Goal: Information Seeking & Learning: Learn about a topic

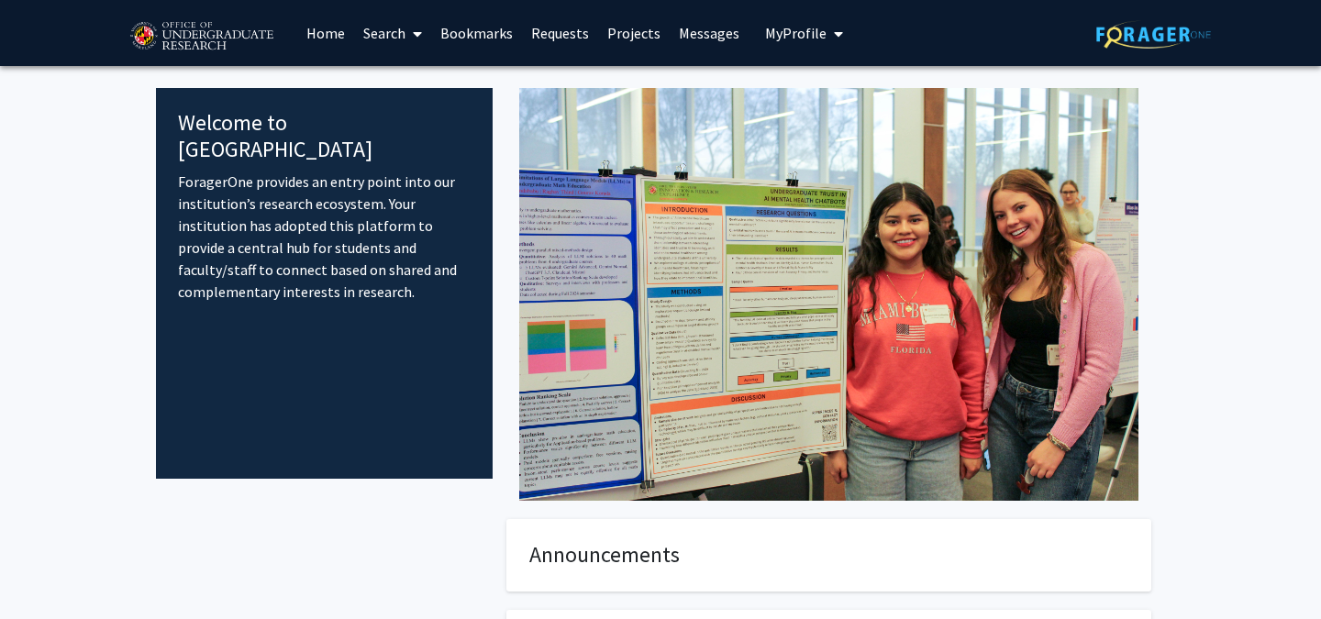
click at [419, 24] on span at bounding box center [413, 34] width 17 height 64
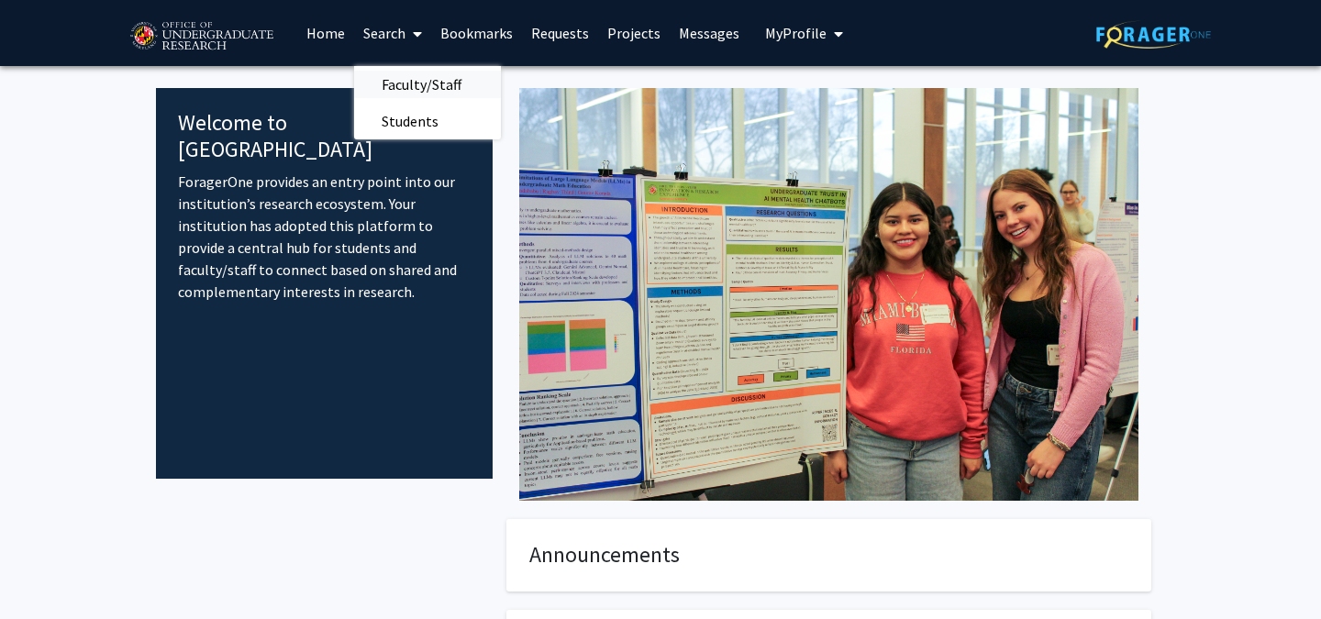
click at [446, 94] on span "Faculty/Staff" at bounding box center [421, 84] width 135 height 37
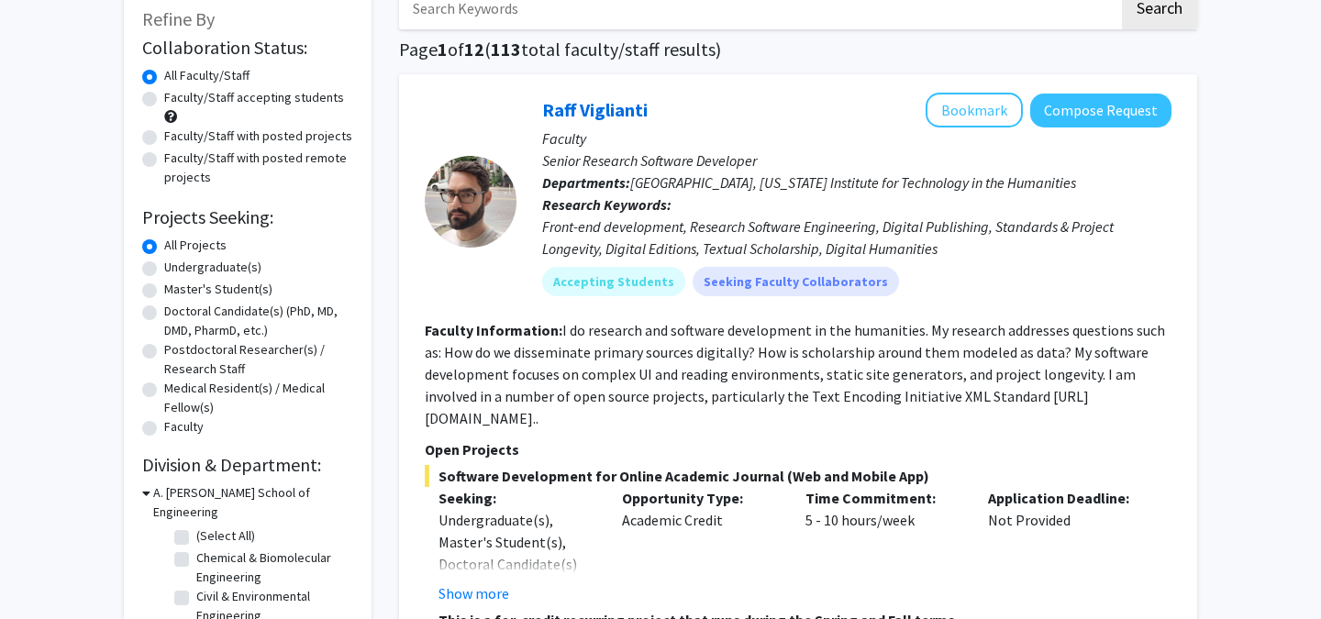
scroll to position [112, 0]
click at [229, 268] on label "Undergraduate(s)" at bounding box center [212, 266] width 97 height 19
click at [176, 268] on input "Undergraduate(s)" at bounding box center [170, 263] width 12 height 12
radio input "true"
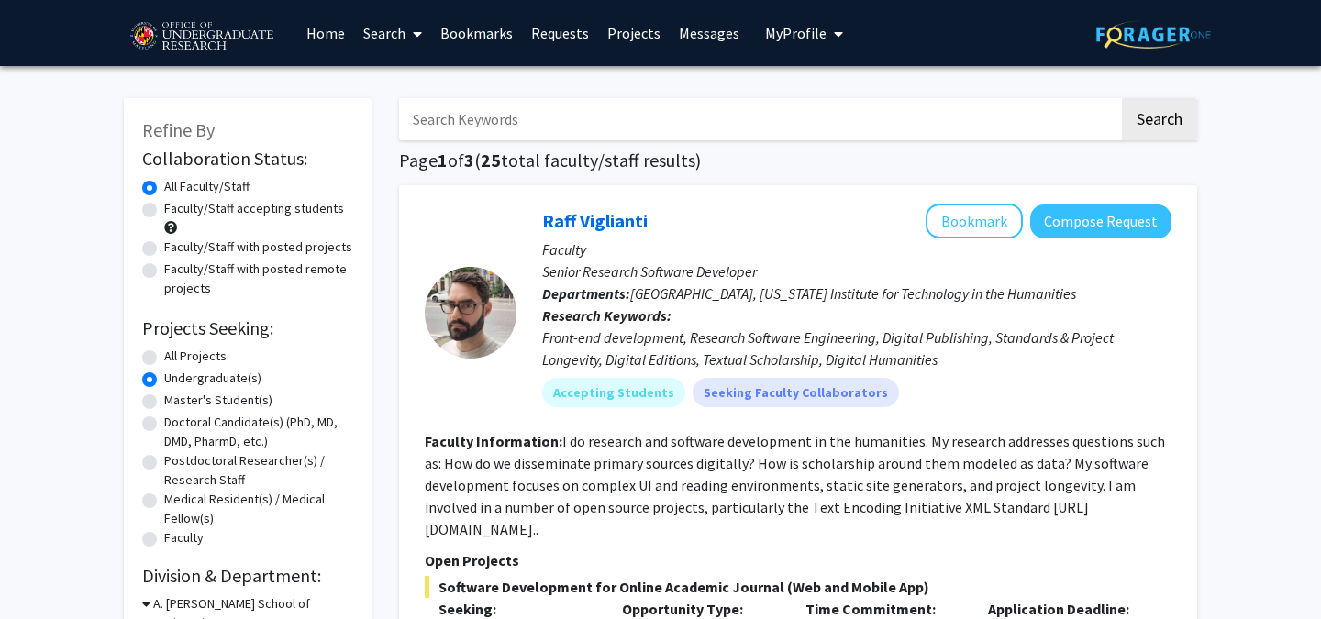
click at [309, 211] on label "Faculty/Staff accepting students" at bounding box center [254, 208] width 180 height 19
click at [176, 211] on input "Faculty/Staff accepting students" at bounding box center [170, 205] width 12 height 12
radio input "true"
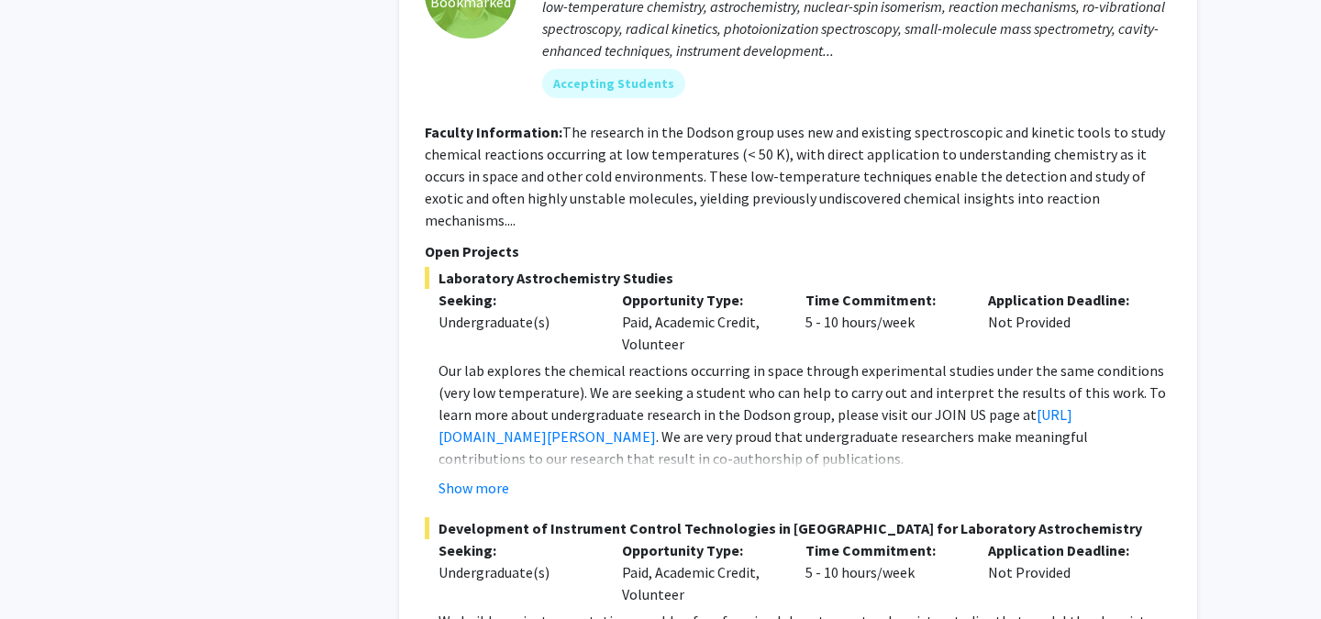
scroll to position [1347, 0]
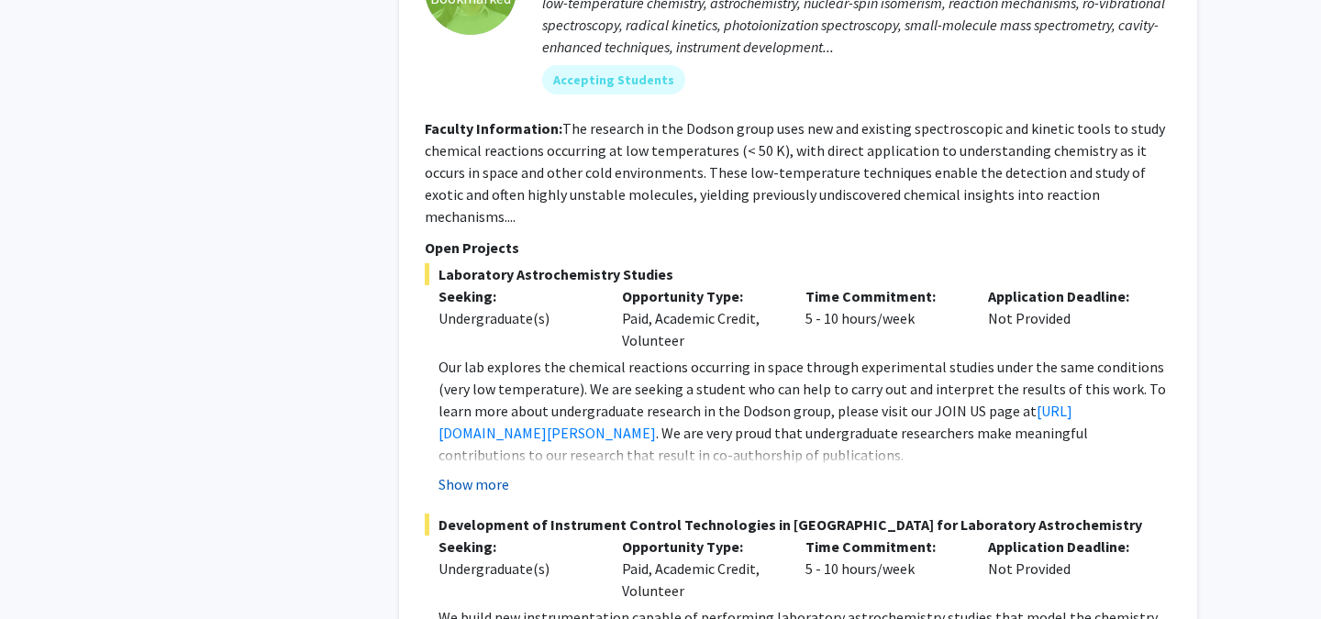
click at [482, 473] on button "Show more" at bounding box center [473, 484] width 71 height 22
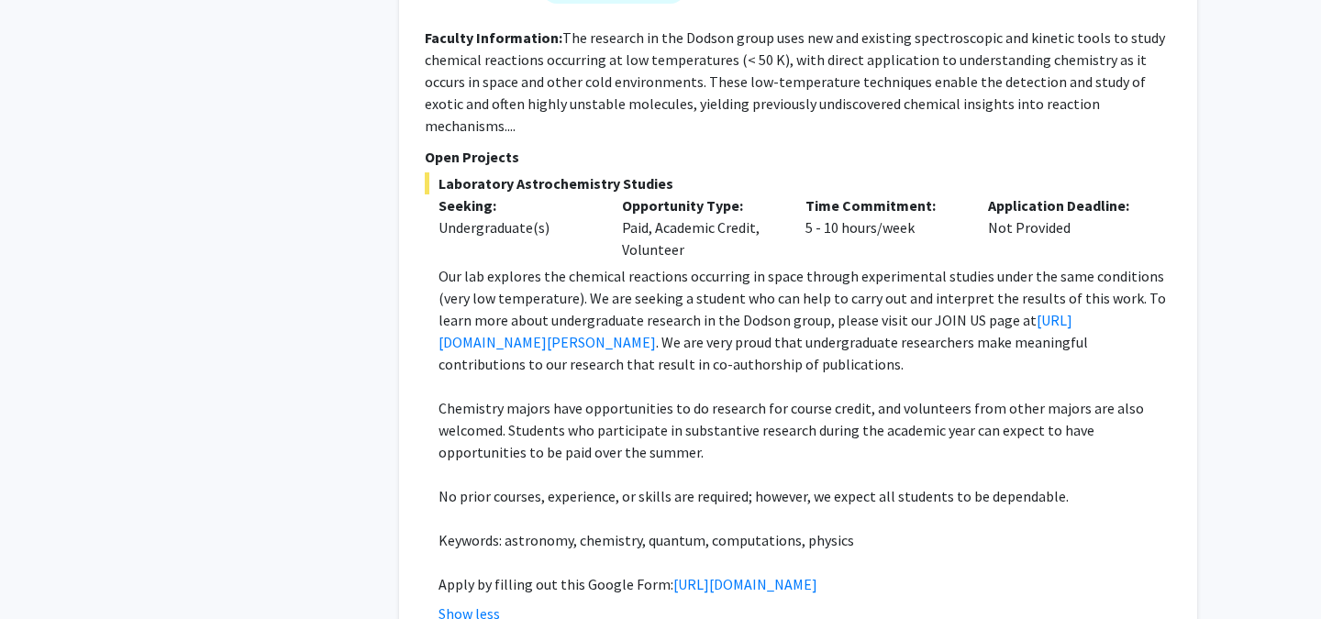
scroll to position [1437, 0]
click at [552, 464] on p at bounding box center [804, 475] width 733 height 22
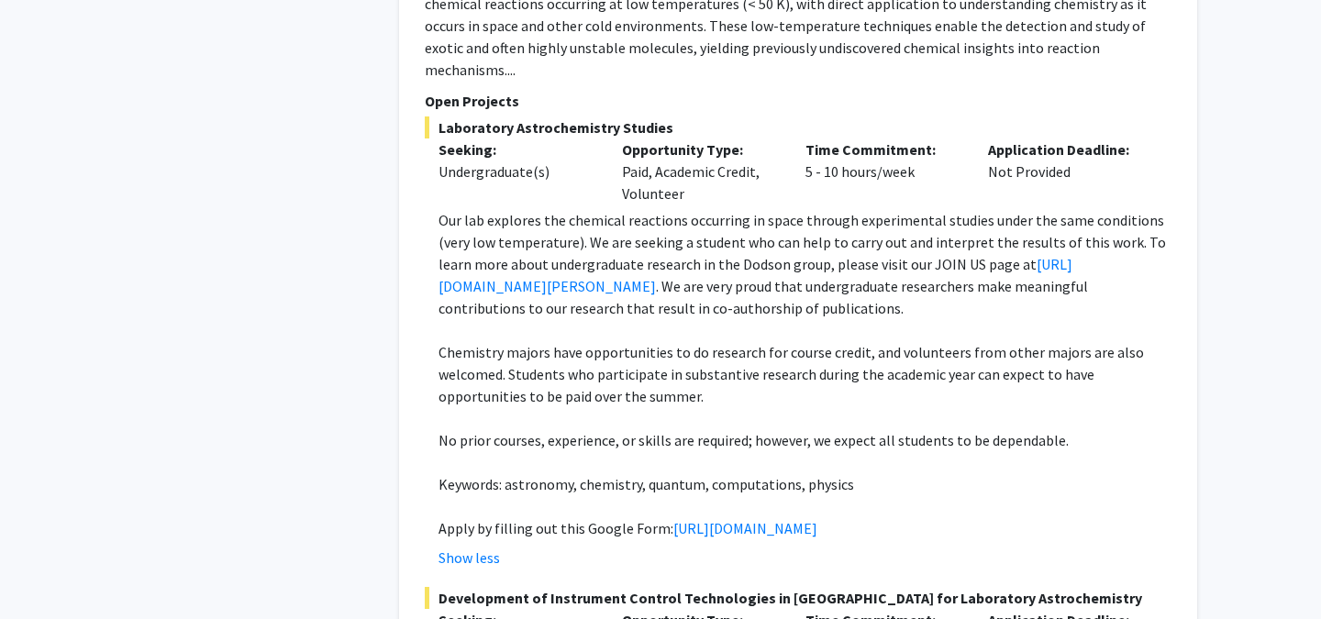
scroll to position [1496, 0]
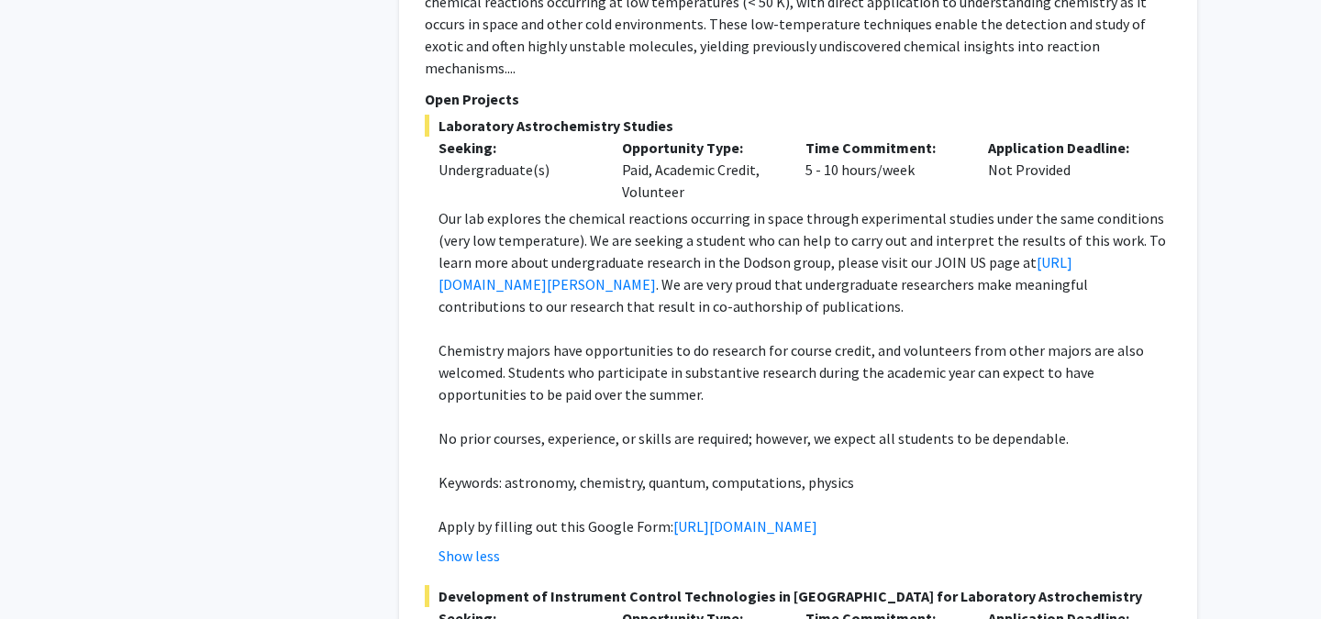
click at [711, 339] on p "Chemistry majors have opportunities to do research for course credit, and volun…" at bounding box center [804, 372] width 733 height 66
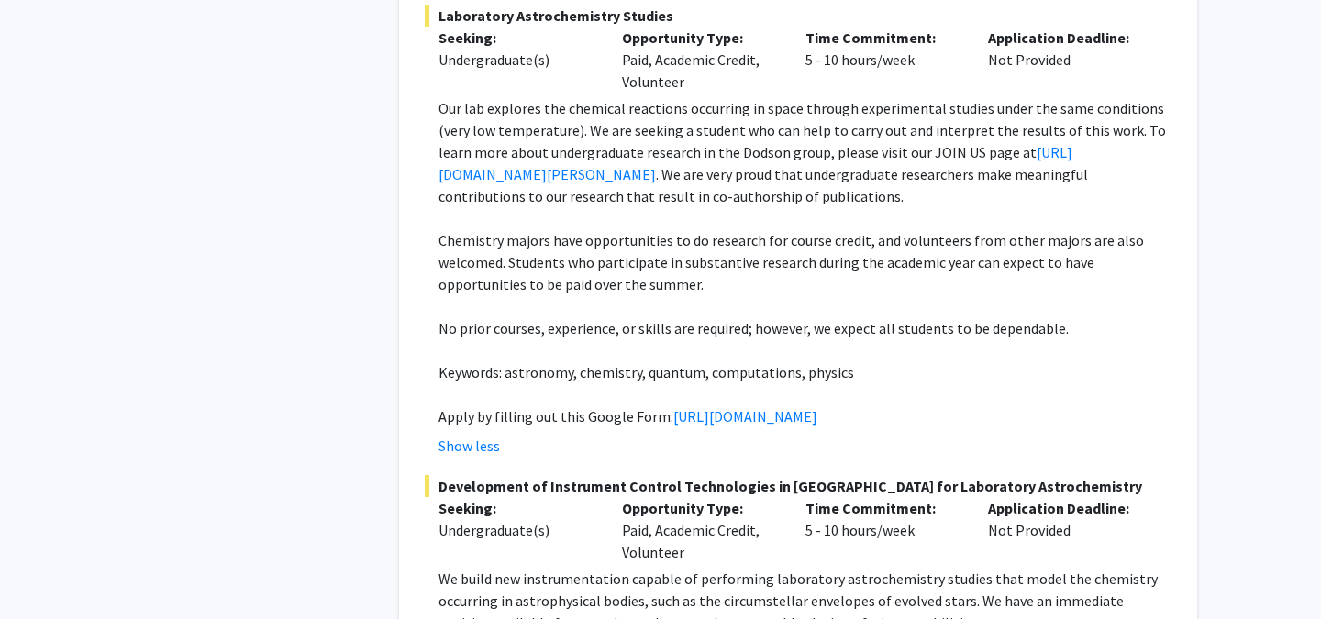
scroll to position [1614, 0]
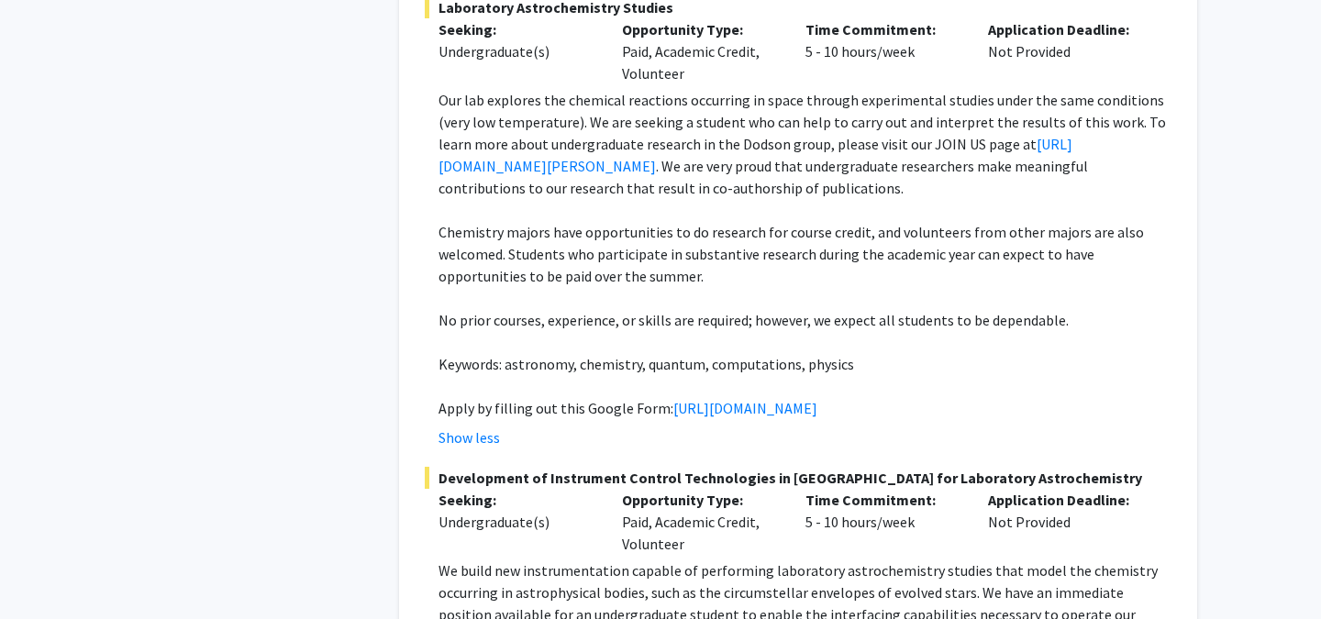
click at [682, 309] on p "No prior courses, experience, or skills are required; however, we expect all st…" at bounding box center [804, 320] width 733 height 22
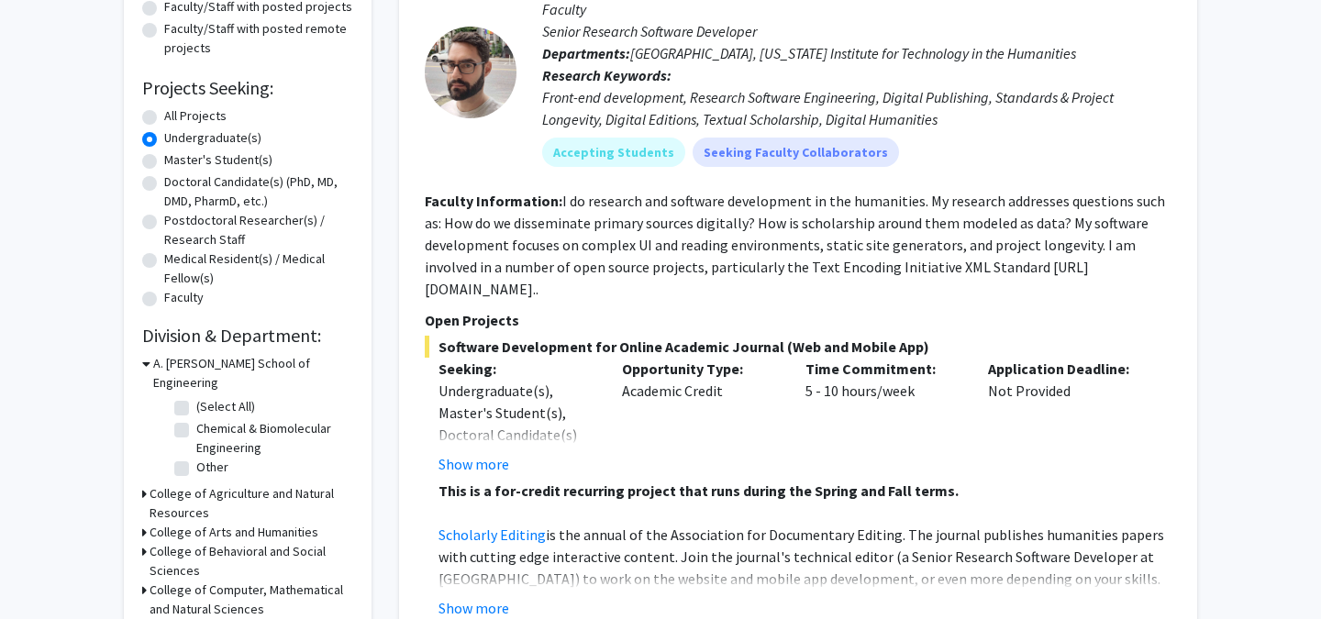
scroll to position [0, 0]
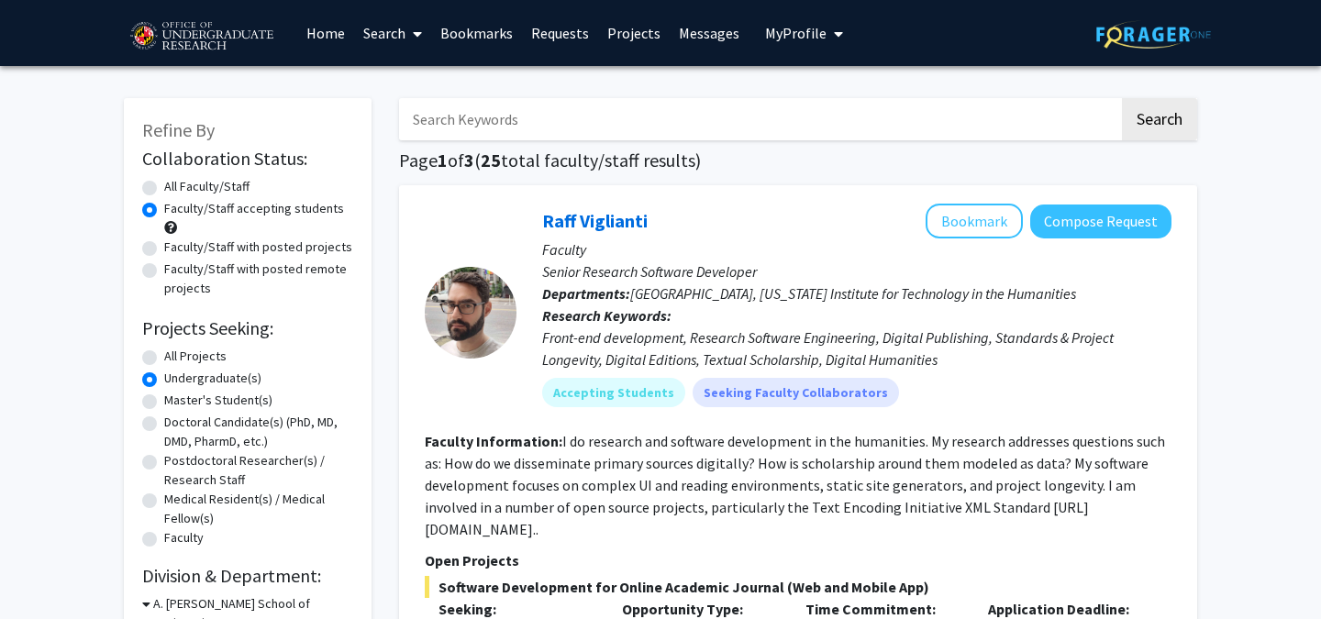
click at [482, 40] on link "Bookmarks" at bounding box center [476, 33] width 91 height 64
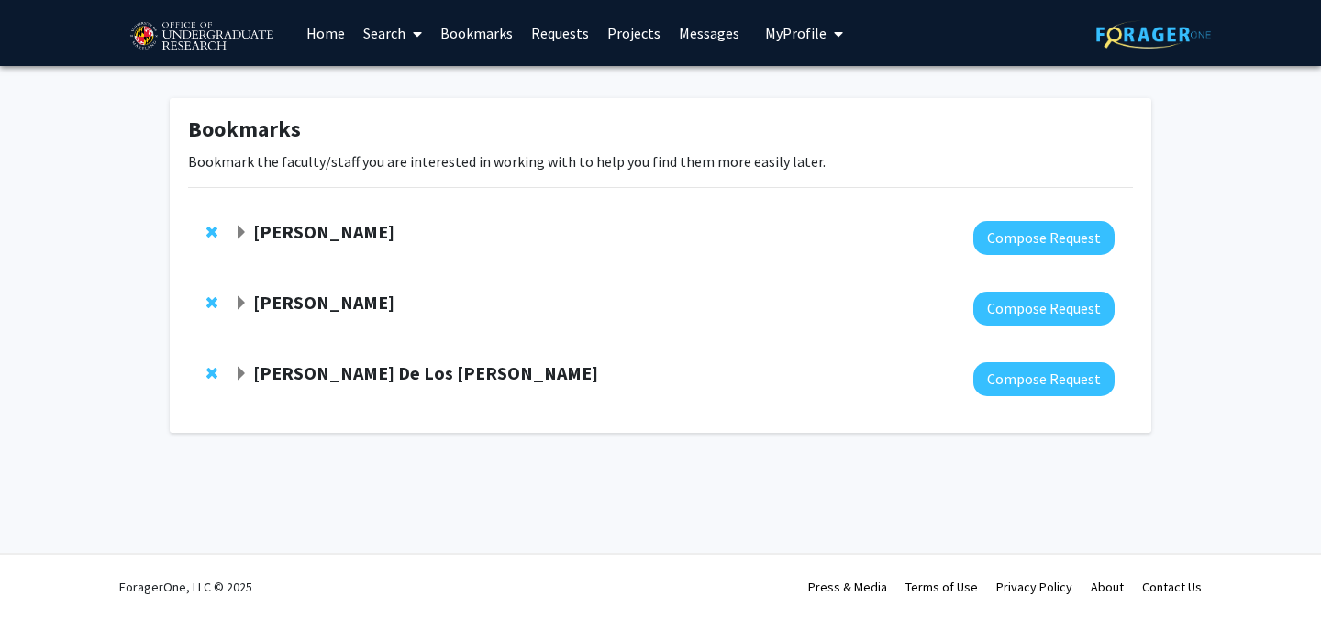
click at [365, 223] on strong "[PERSON_NAME]" at bounding box center [323, 231] width 141 height 23
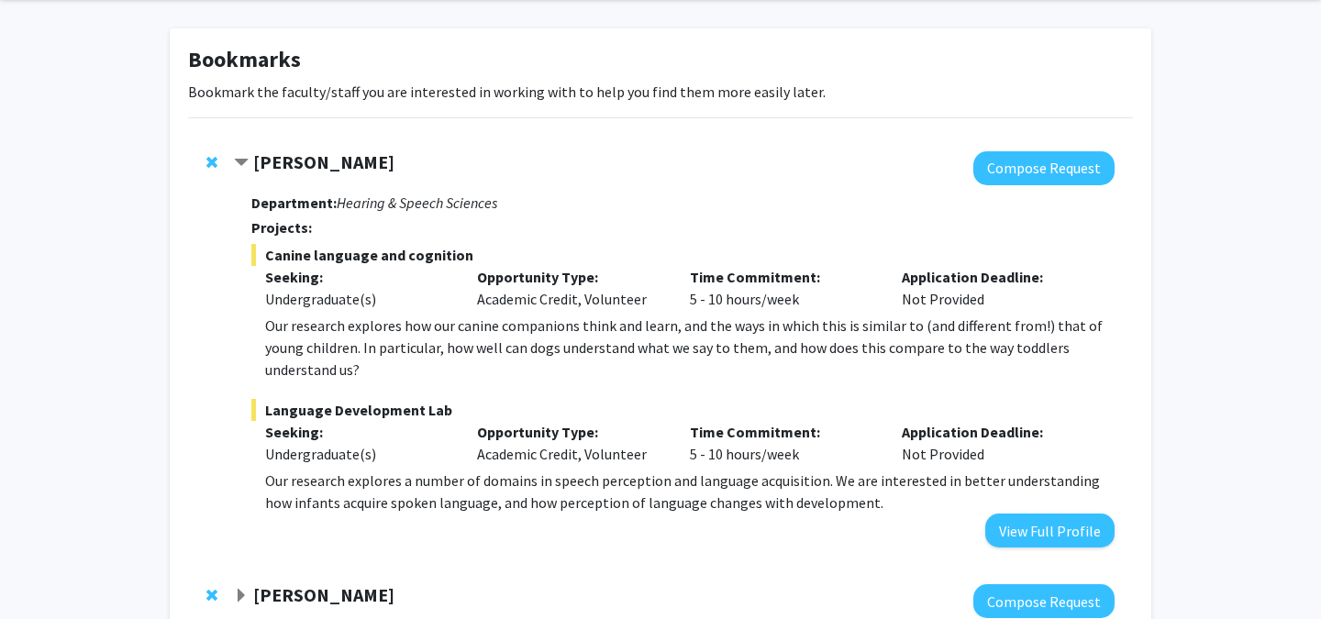
scroll to position [72, 0]
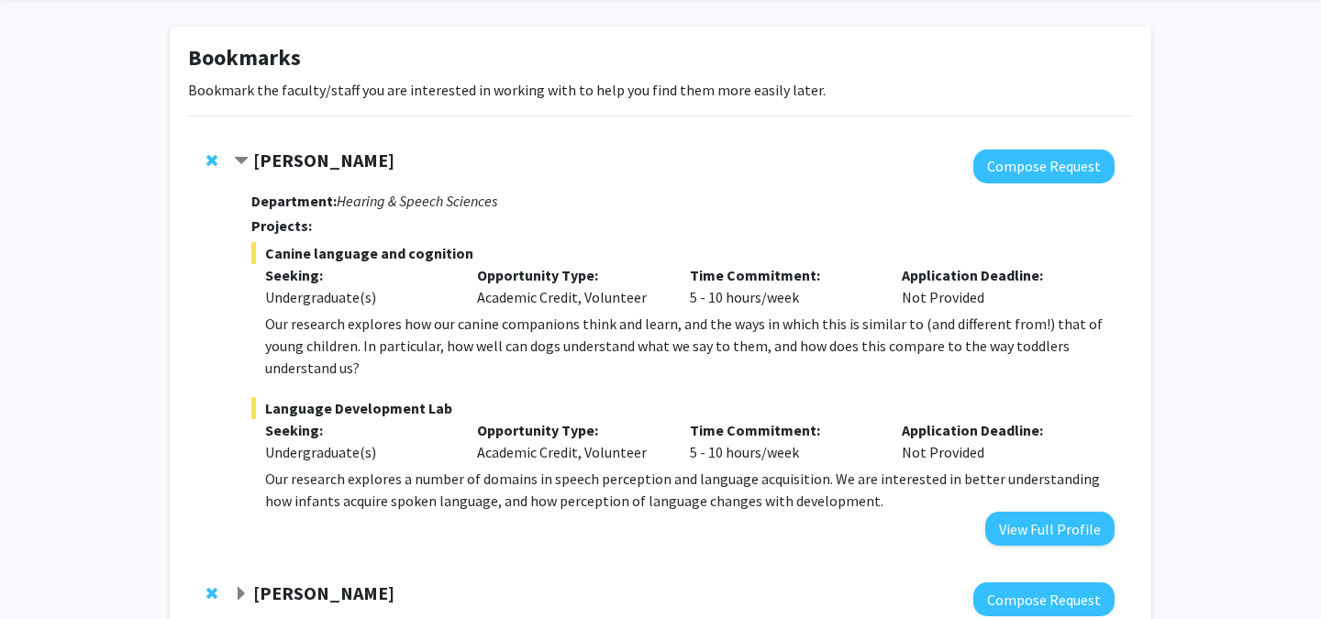
click at [376, 166] on strong "[PERSON_NAME]" at bounding box center [323, 160] width 141 height 23
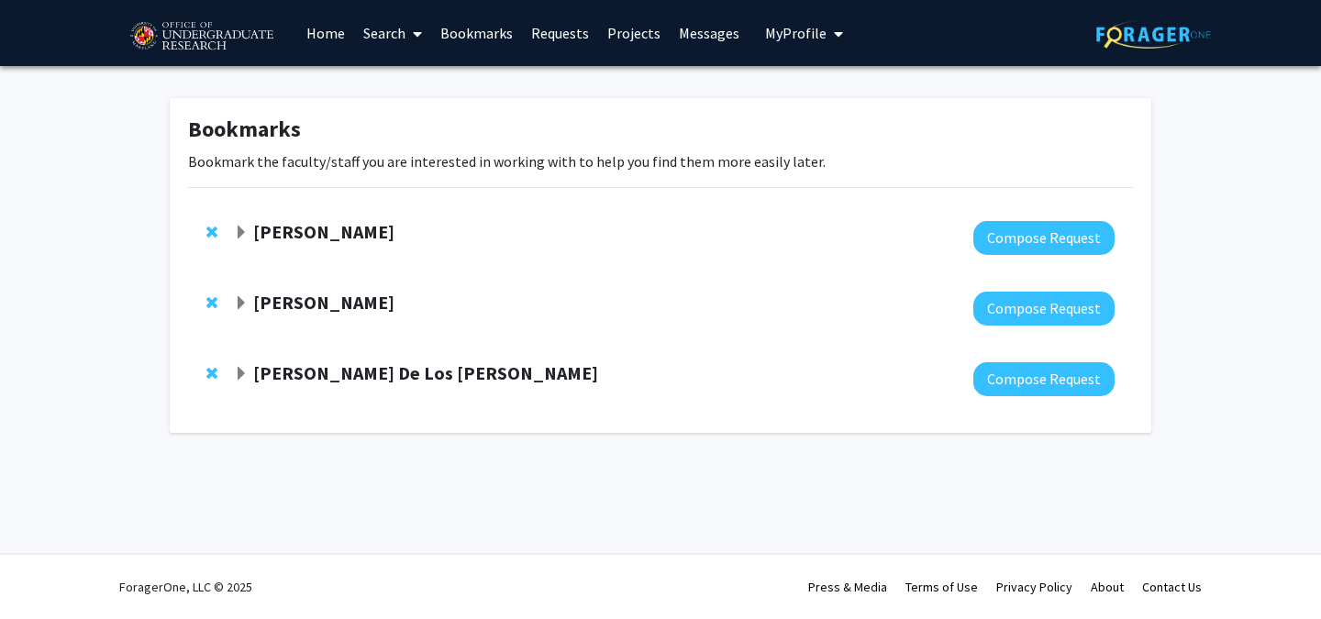
click at [335, 316] on div at bounding box center [674, 309] width 881 height 34
click at [340, 361] on strong "[PERSON_NAME] De Los [PERSON_NAME]" at bounding box center [425, 372] width 345 height 23
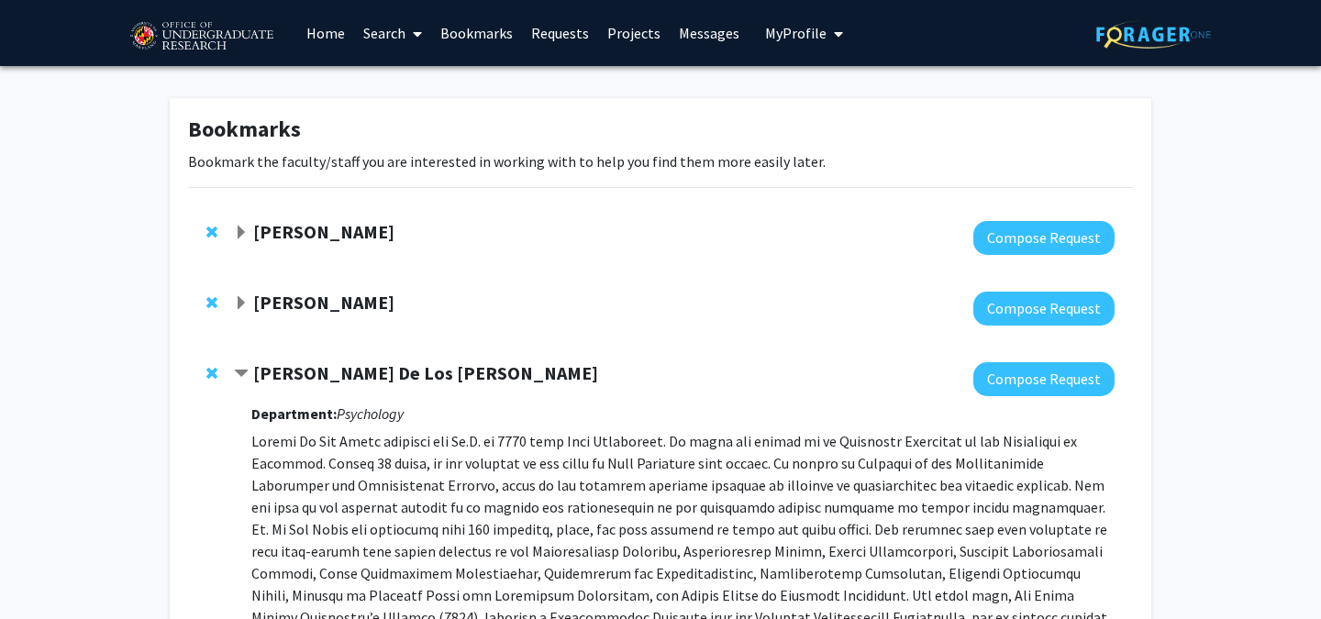
click at [331, 21] on link "Home" at bounding box center [325, 33] width 57 height 64
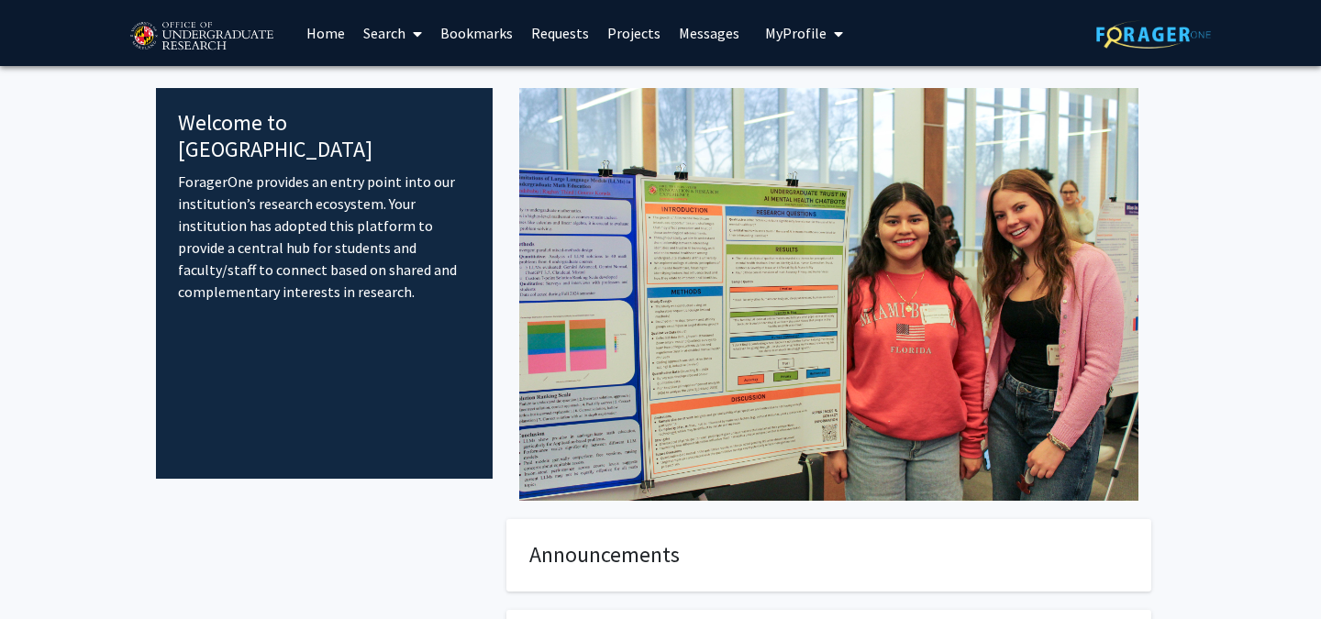
click at [404, 29] on link "Search" at bounding box center [392, 33] width 77 height 64
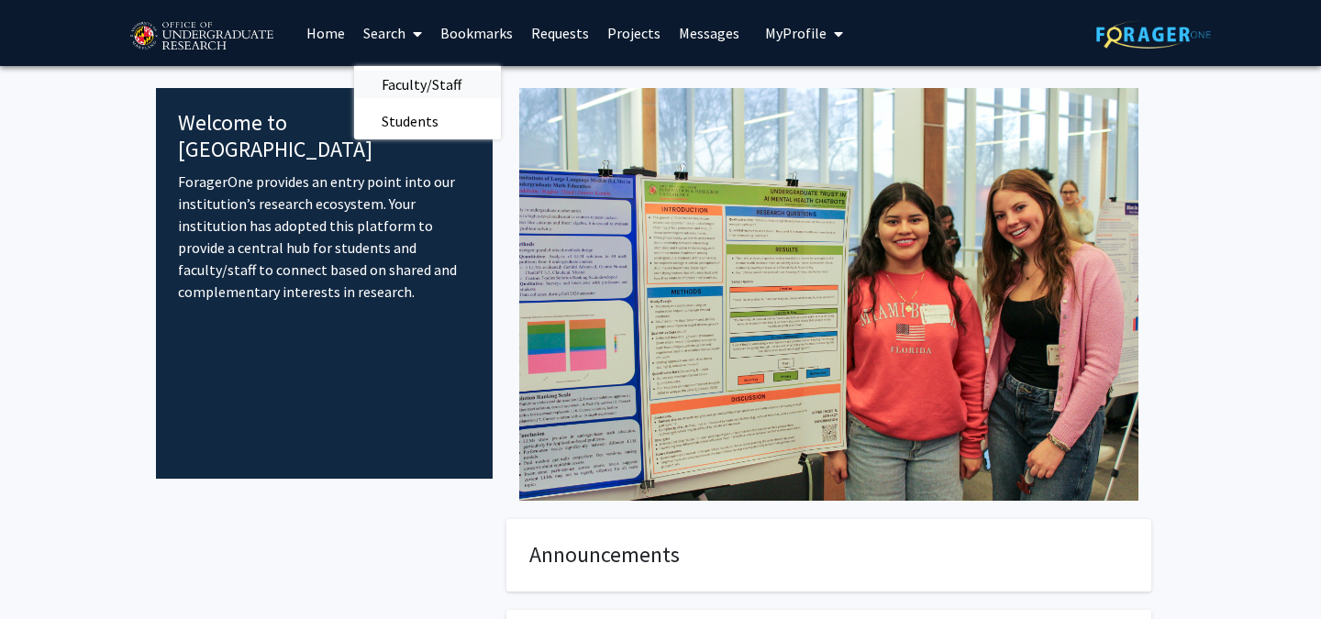
click at [405, 86] on span "Faculty/Staff" at bounding box center [421, 84] width 135 height 37
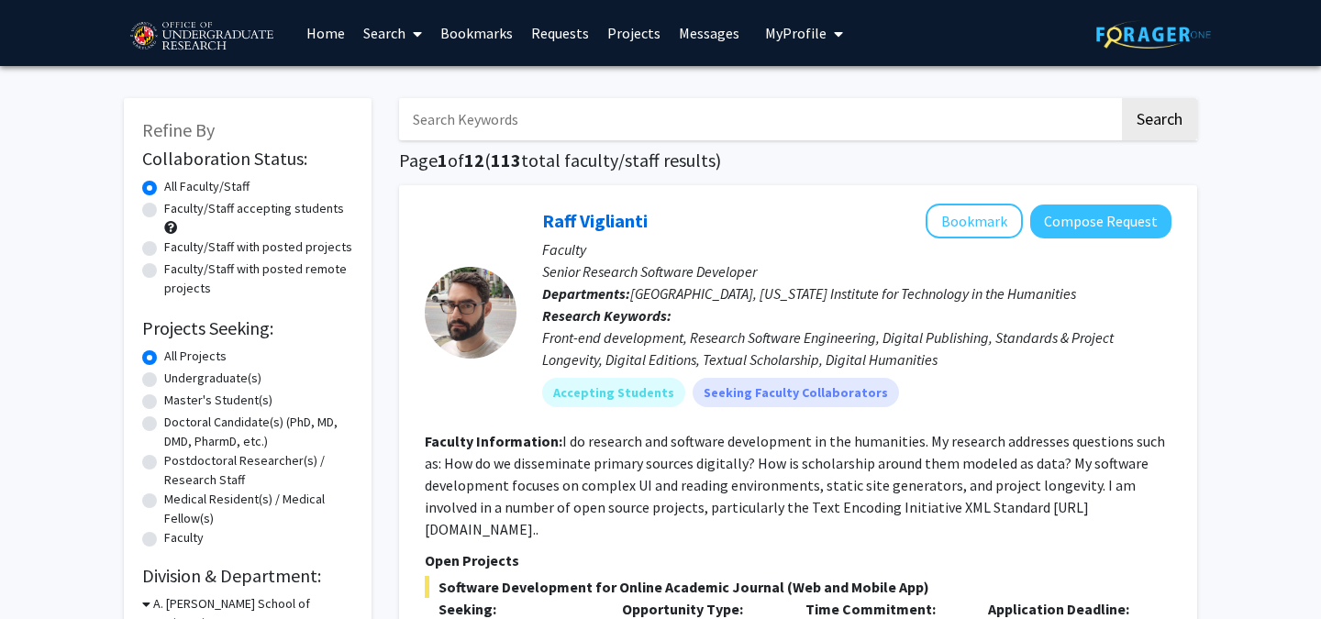
click at [273, 205] on label "Faculty/Staff accepting students" at bounding box center [254, 208] width 180 height 19
click at [176, 205] on input "Faculty/Staff accepting students" at bounding box center [170, 205] width 12 height 12
radio input "true"
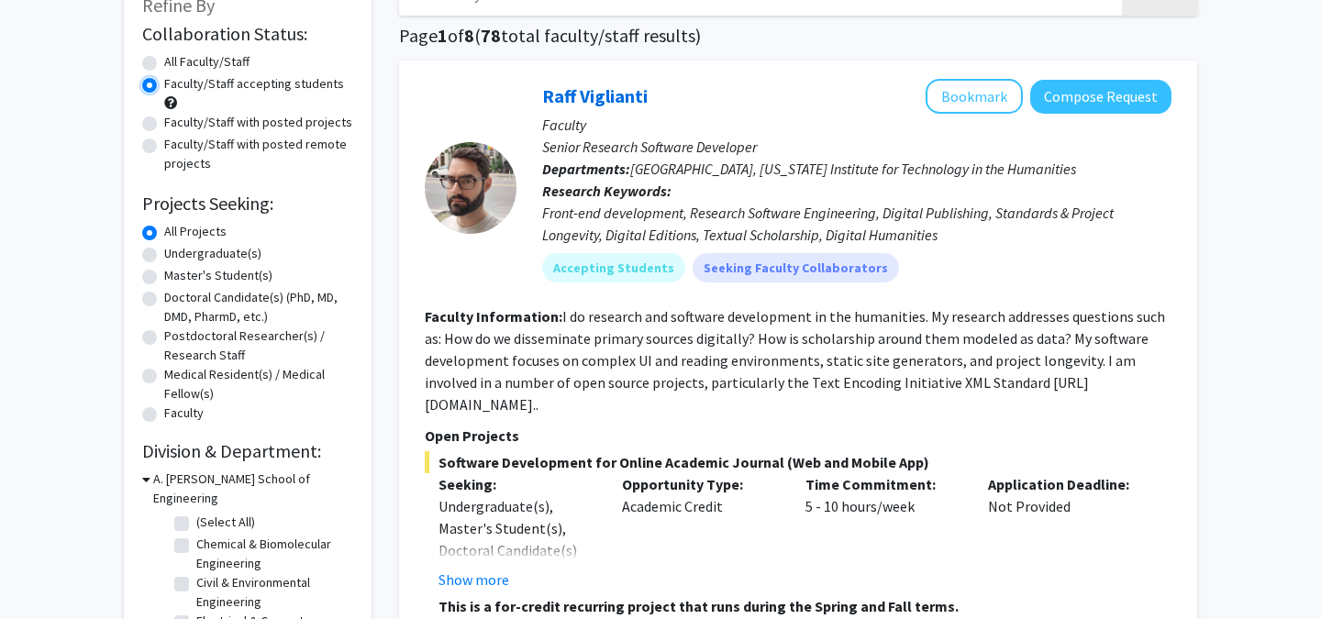
scroll to position [221, 0]
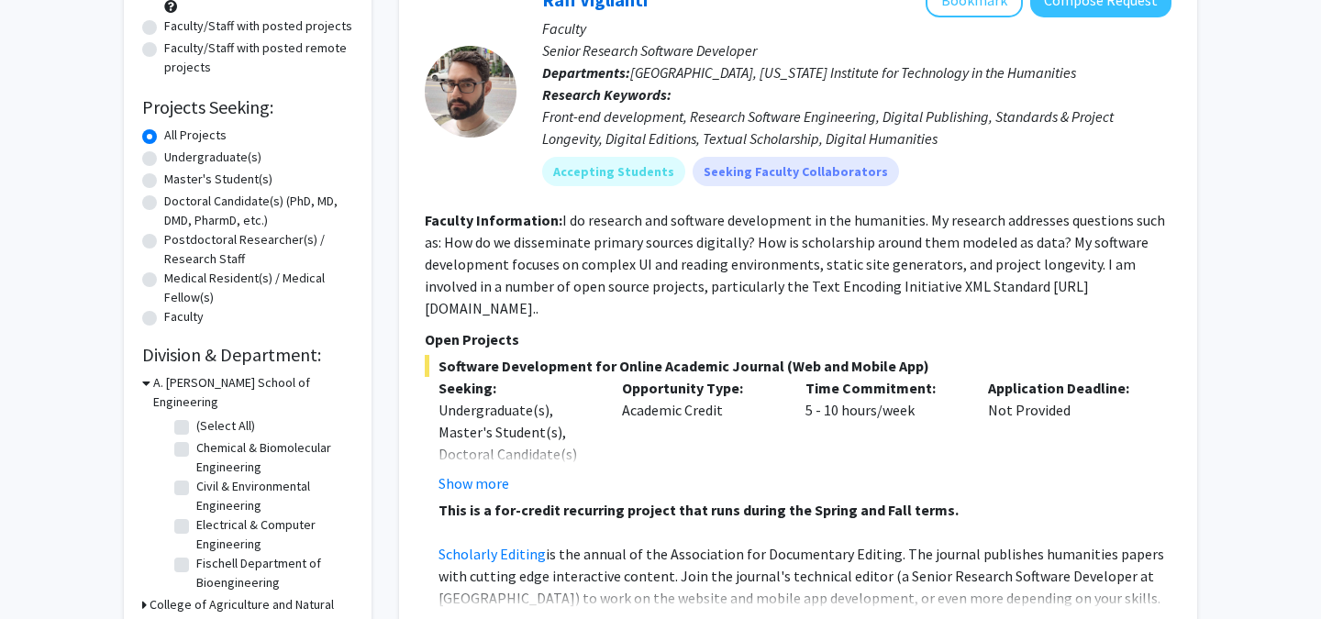
click at [224, 145] on div "All Projects" at bounding box center [247, 137] width 211 height 22
click at [231, 161] on label "Undergraduate(s)" at bounding box center [212, 157] width 97 height 19
click at [176, 160] on input "Undergraduate(s)" at bounding box center [170, 154] width 12 height 12
radio input "true"
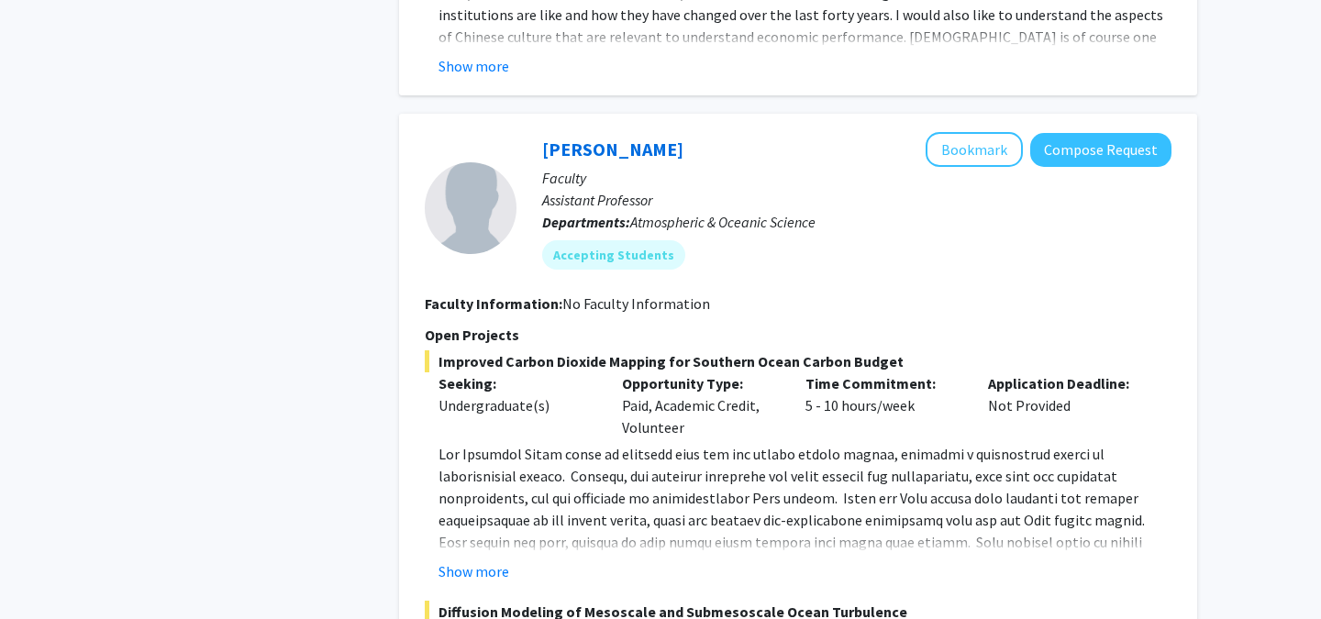
scroll to position [8691, 0]
